Goal: Find specific page/section: Find specific page/section

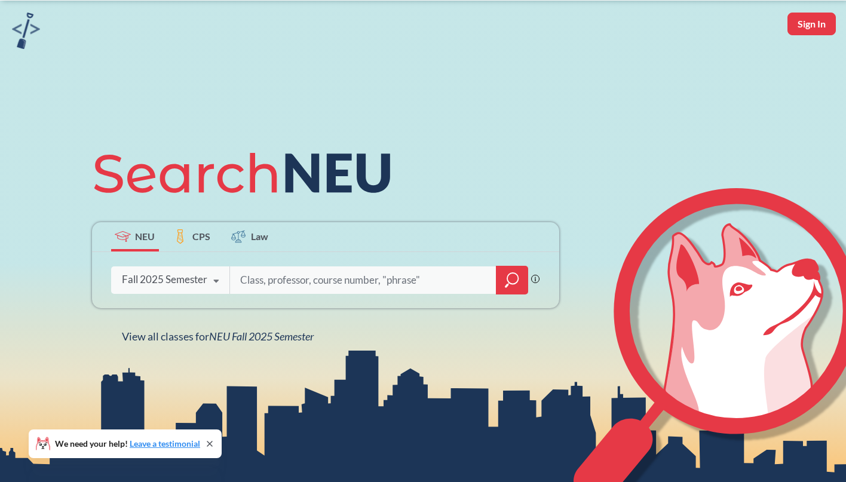
scroll to position [47, 0]
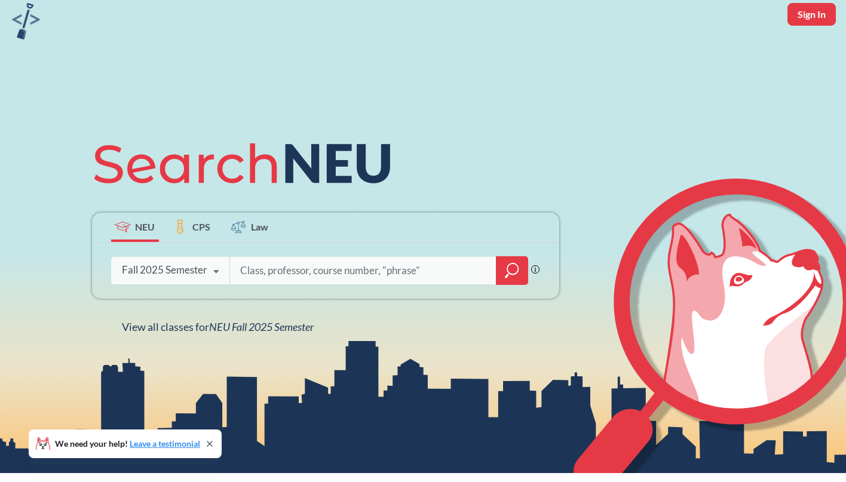
click at [819, 19] on button "Sign In" at bounding box center [811, 14] width 48 height 23
select select "US"
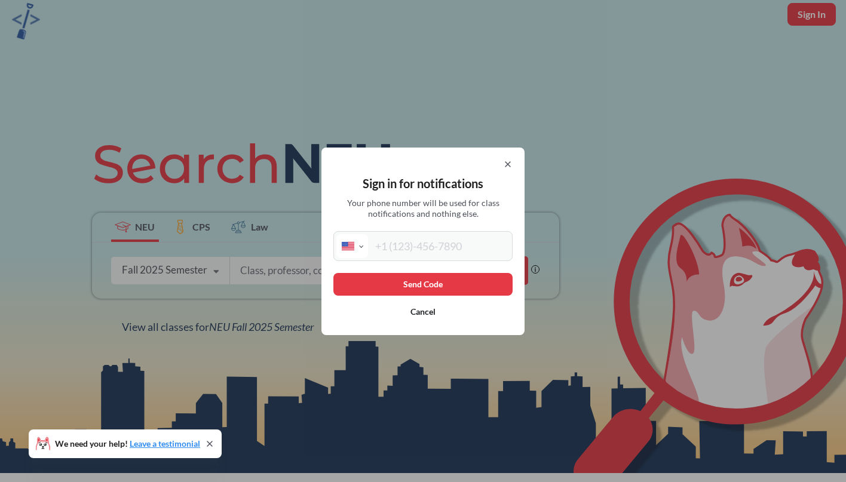
click at [431, 316] on button "Cancel" at bounding box center [422, 311] width 179 height 23
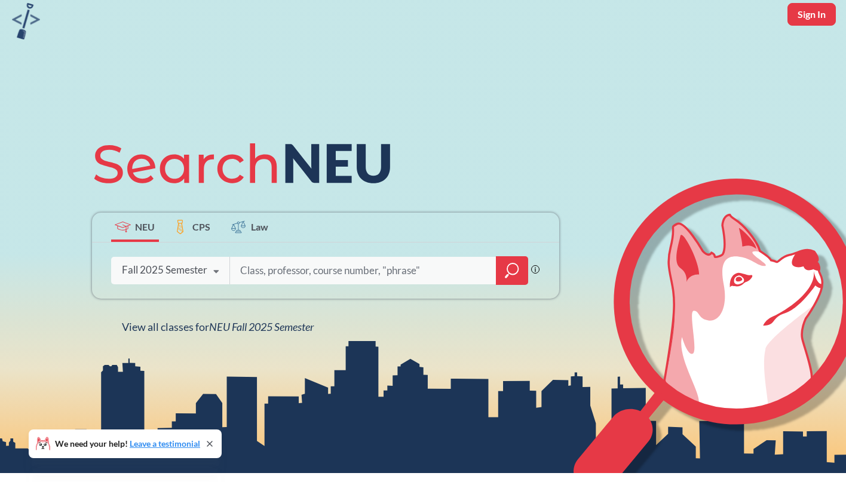
click at [265, 270] on input "search" at bounding box center [363, 270] width 248 height 25
click at [194, 271] on div "Fall 2025 Semester" at bounding box center [164, 269] width 85 height 13
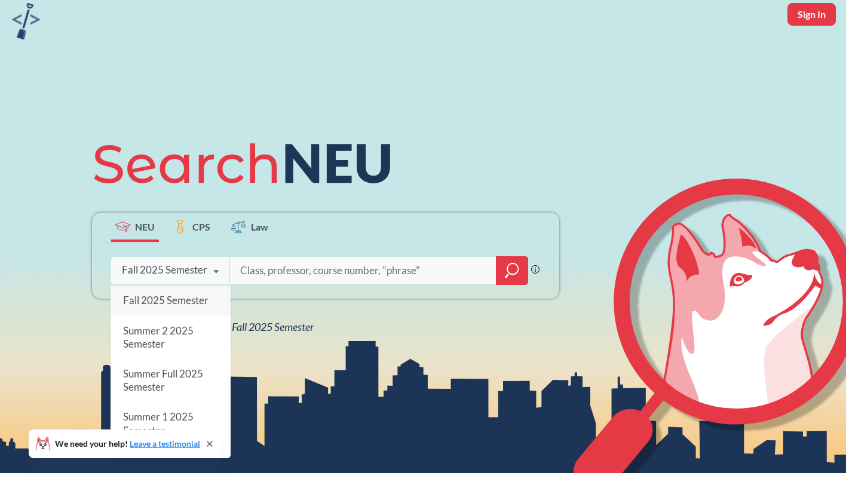
click at [341, 278] on input "search" at bounding box center [363, 270] width 248 height 25
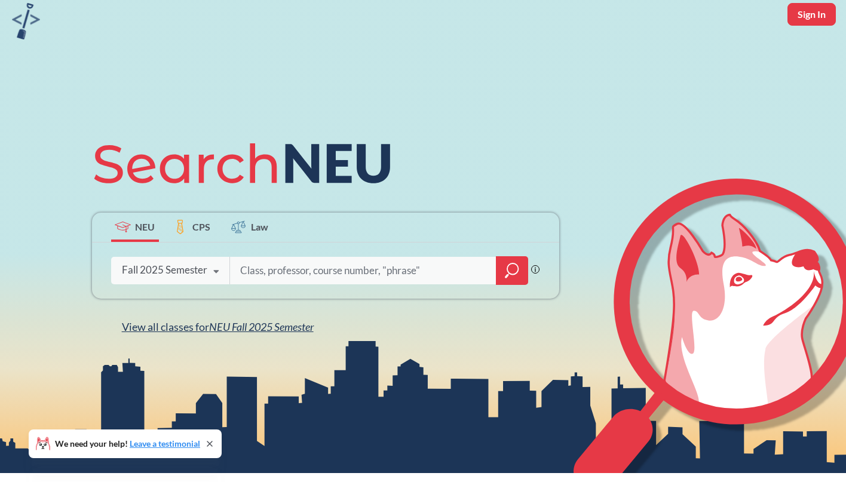
click at [249, 333] on span "NEU Fall 2025 Semester" at bounding box center [261, 326] width 105 height 13
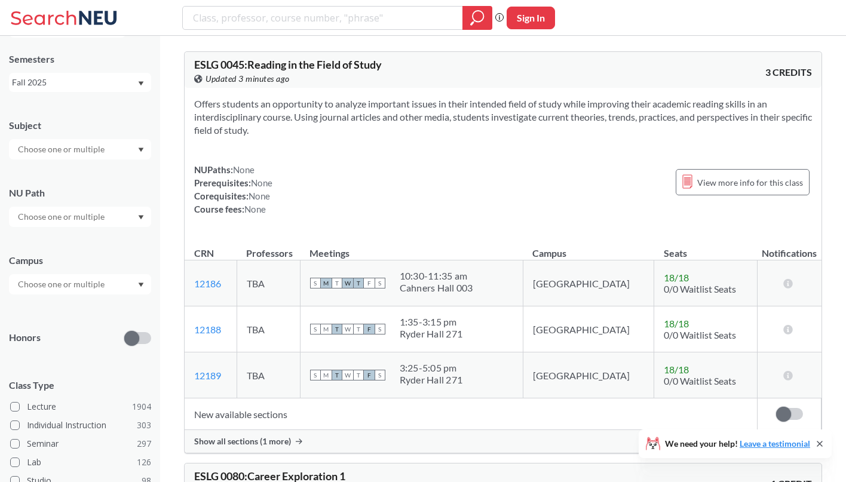
scroll to position [38, 0]
click at [139, 283] on icon "Dropdown arrow" at bounding box center [141, 282] width 6 height 5
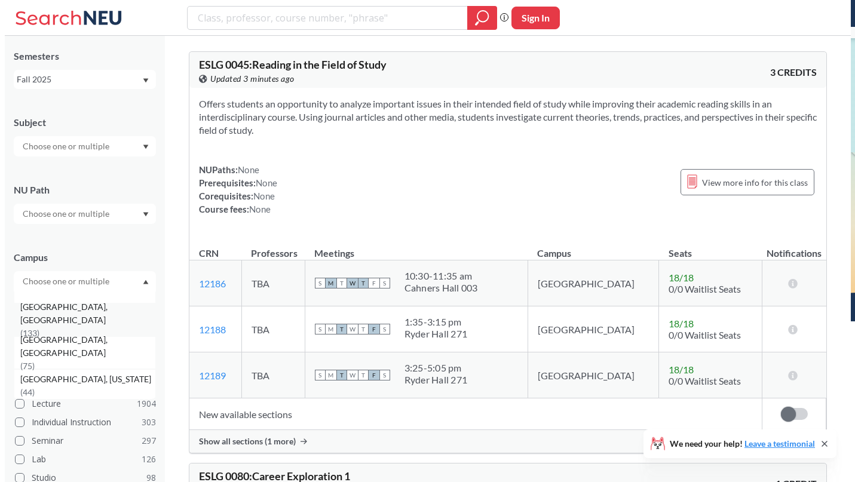
scroll to position [87, 0]
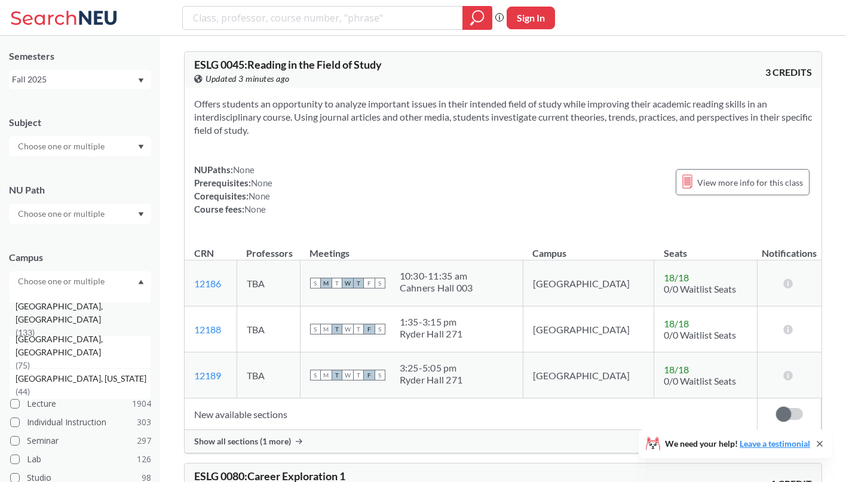
click at [90, 320] on div "[GEOGRAPHIC_DATA], [GEOGRAPHIC_DATA] ( 133 )" at bounding box center [83, 319] width 135 height 39
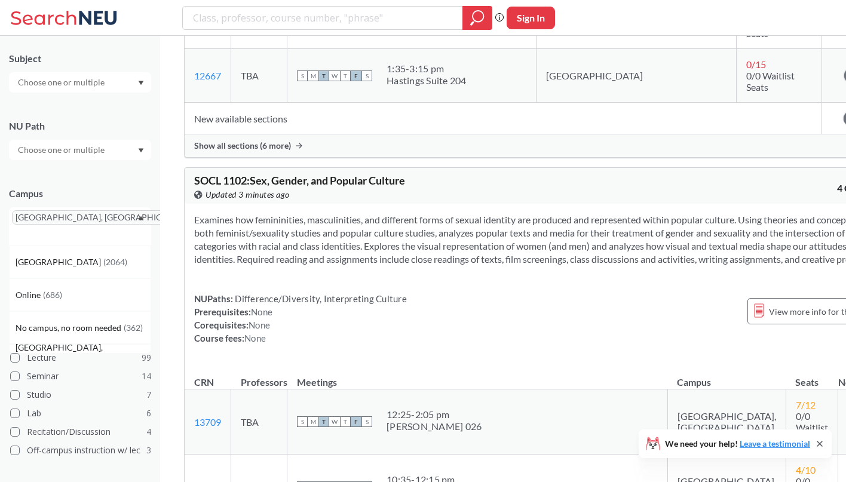
scroll to position [3898, 0]
